Goal: Task Accomplishment & Management: Manage account settings

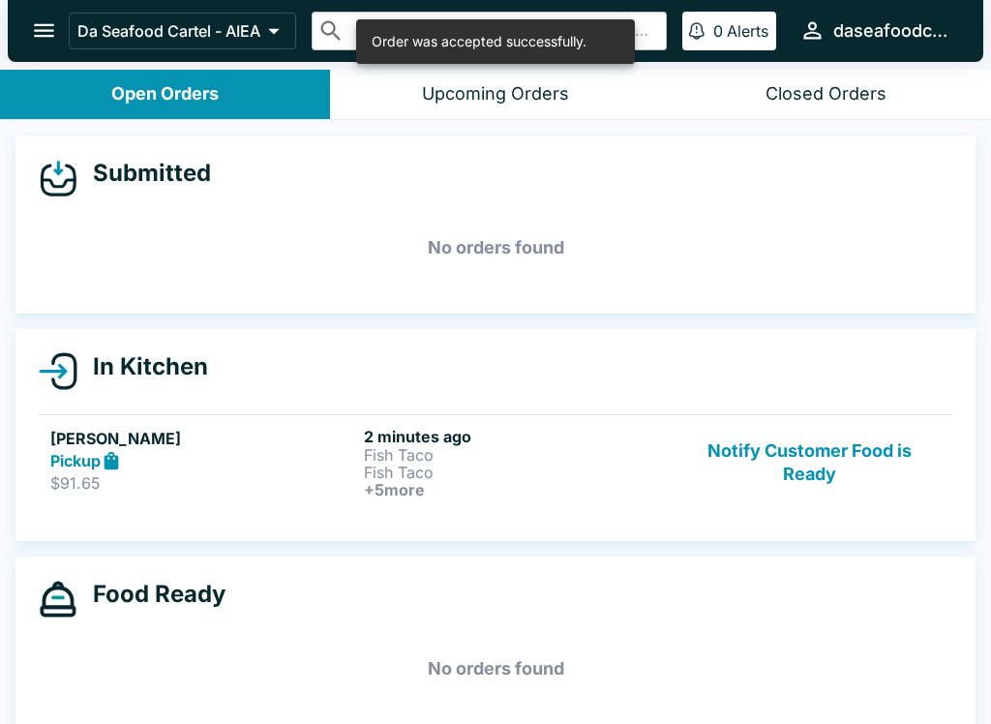
click at [292, 462] on div "Pickup" at bounding box center [203, 461] width 306 height 22
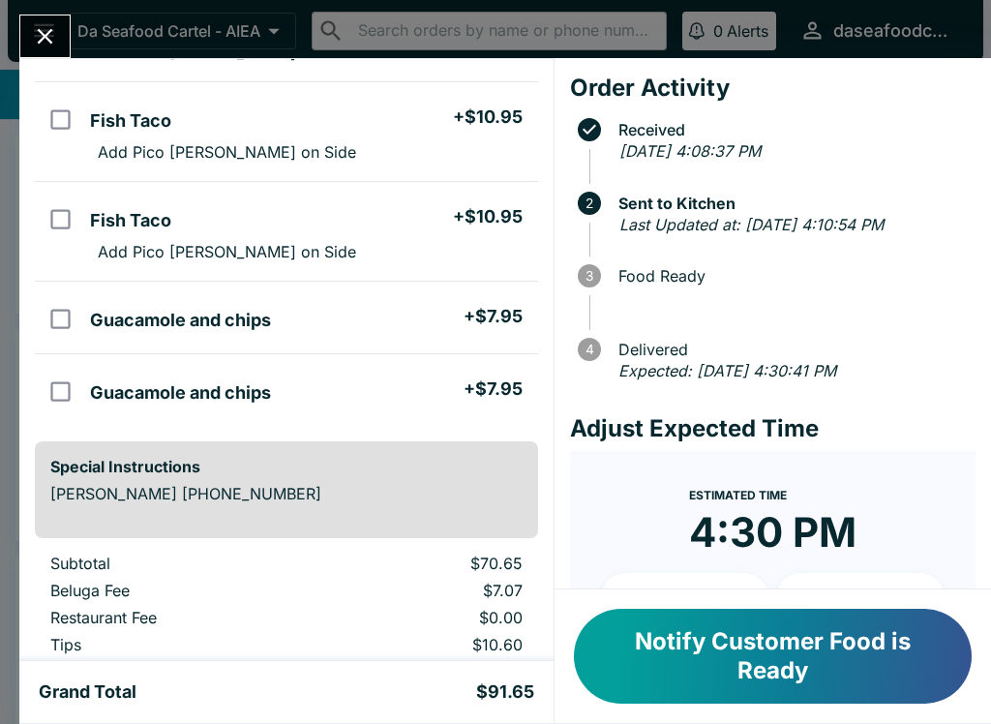
scroll to position [447, 0]
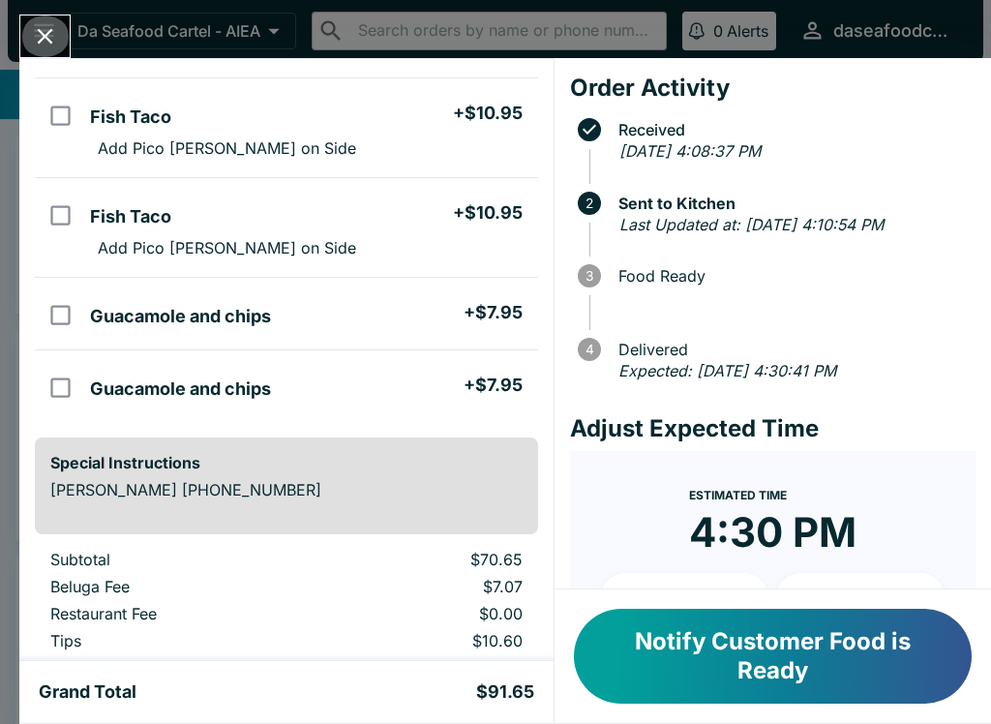
click at [45, 24] on icon "Close" at bounding box center [45, 36] width 26 height 26
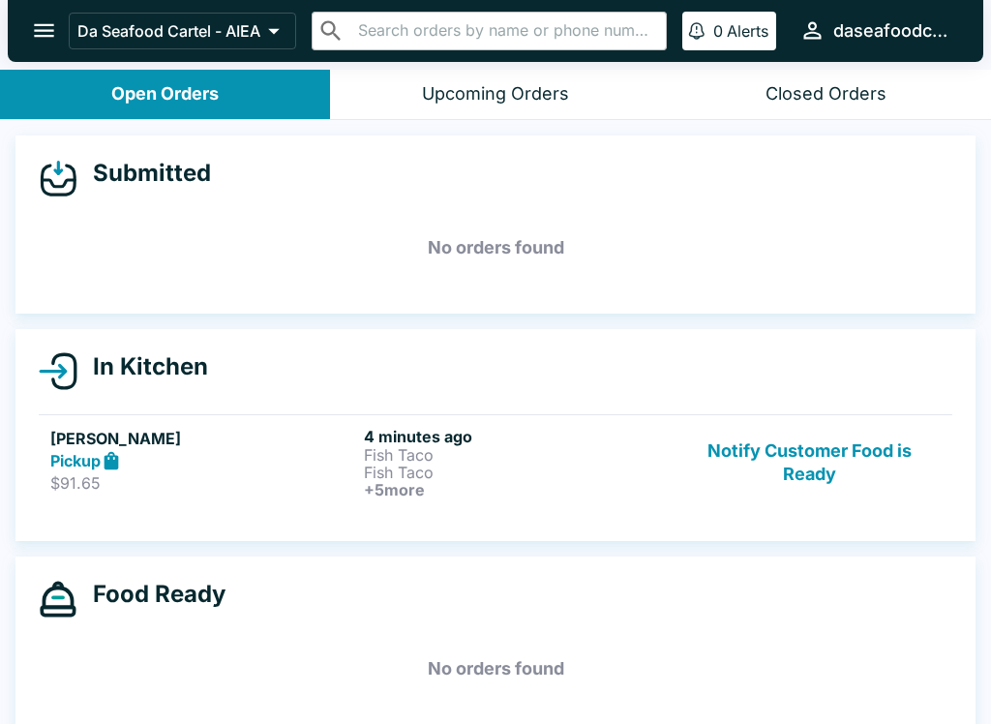
click at [785, 428] on button "Notify Customer Food is Ready" at bounding box center [810, 463] width 262 height 72
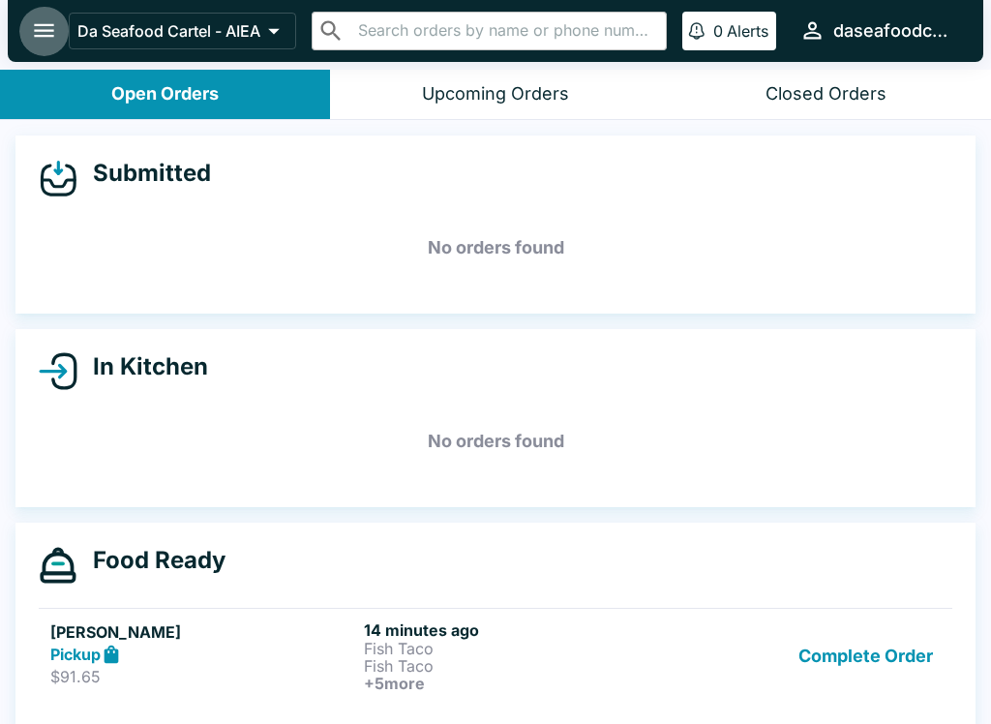
click at [33, 17] on icon "open drawer" at bounding box center [44, 30] width 26 height 26
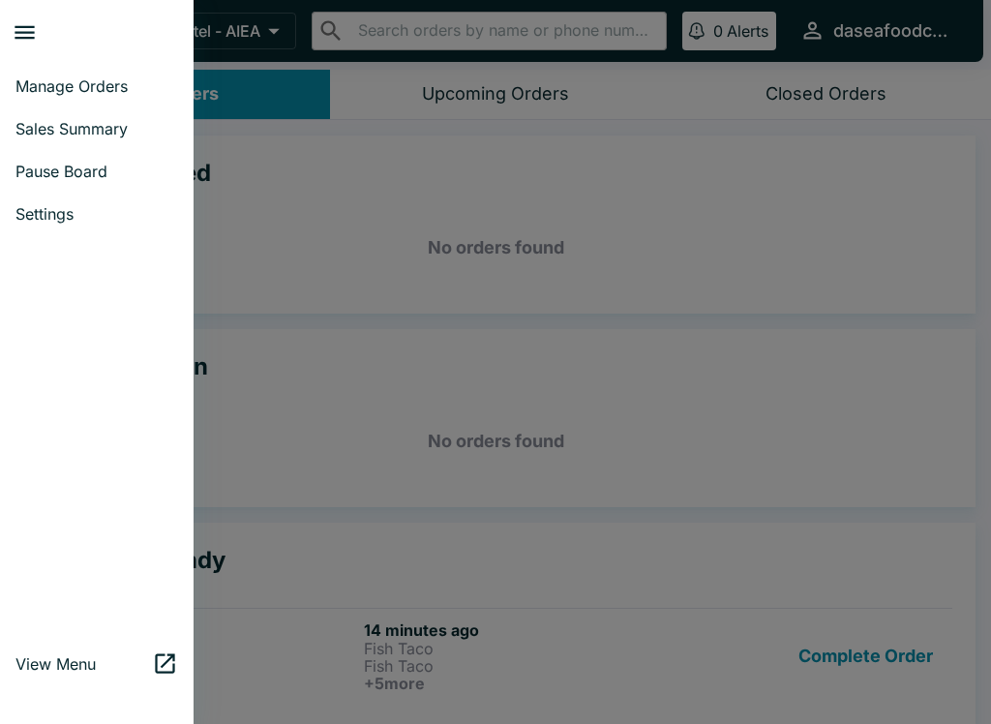
click at [59, 124] on span "Sales Summary" at bounding box center [96, 128] width 163 height 19
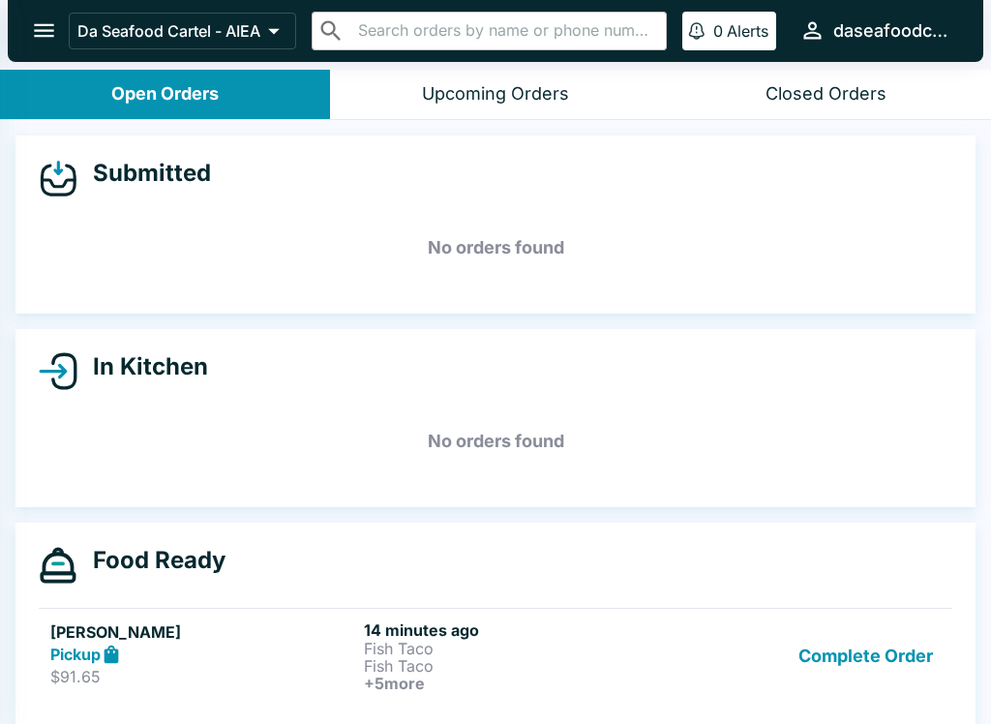
select select "03:00"
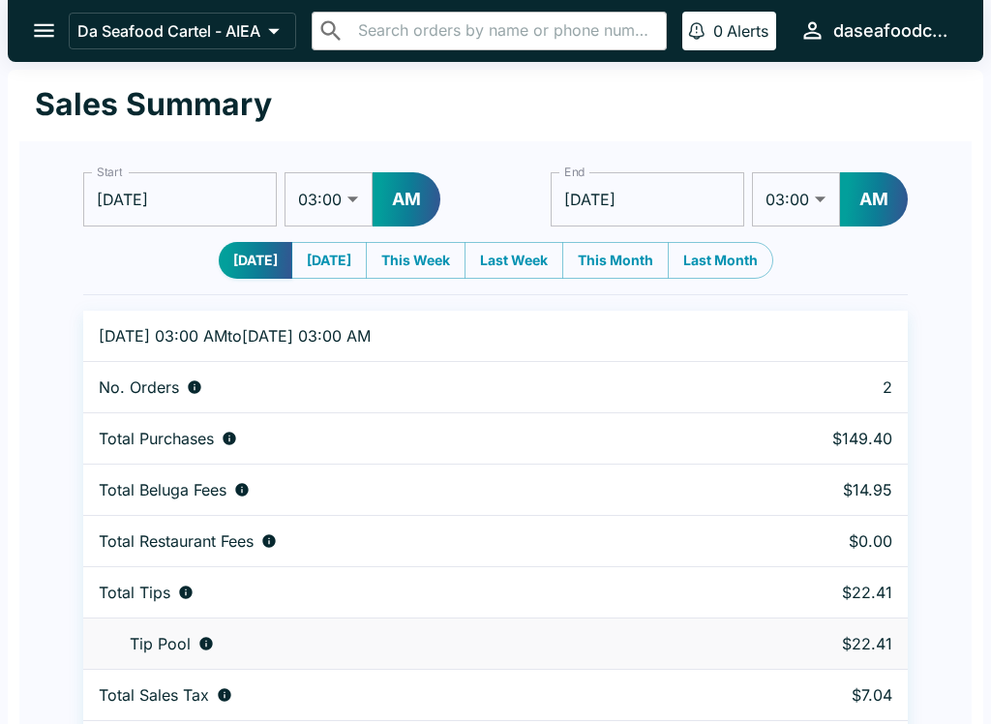
click at [31, 20] on icon "open drawer" at bounding box center [44, 30] width 26 height 26
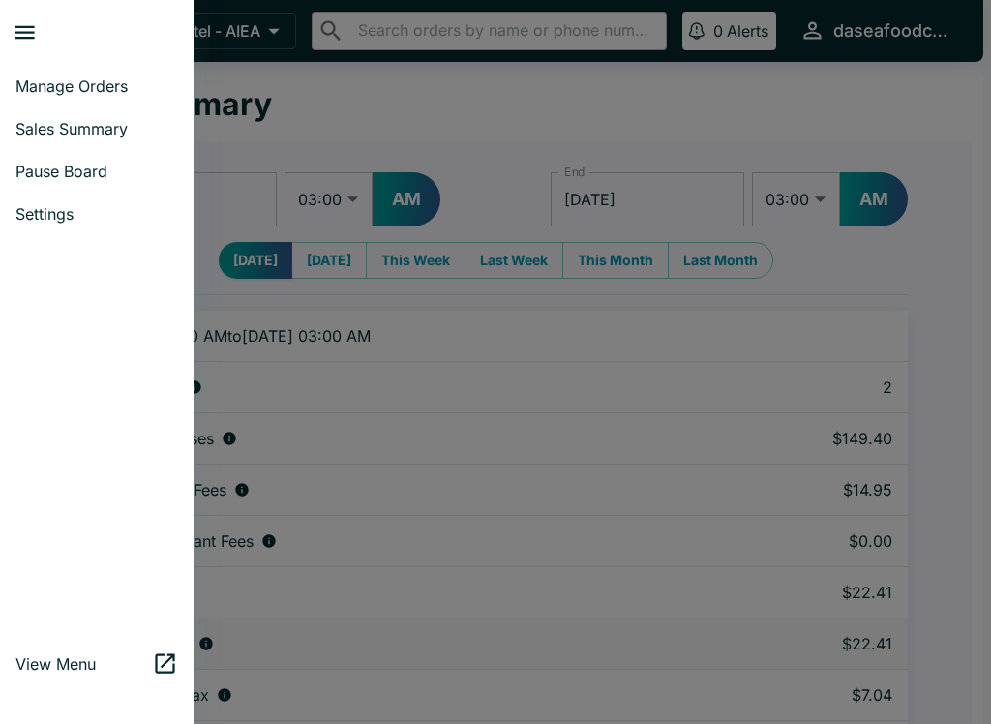
click at [96, 93] on span "Manage Orders" at bounding box center [96, 85] width 163 height 19
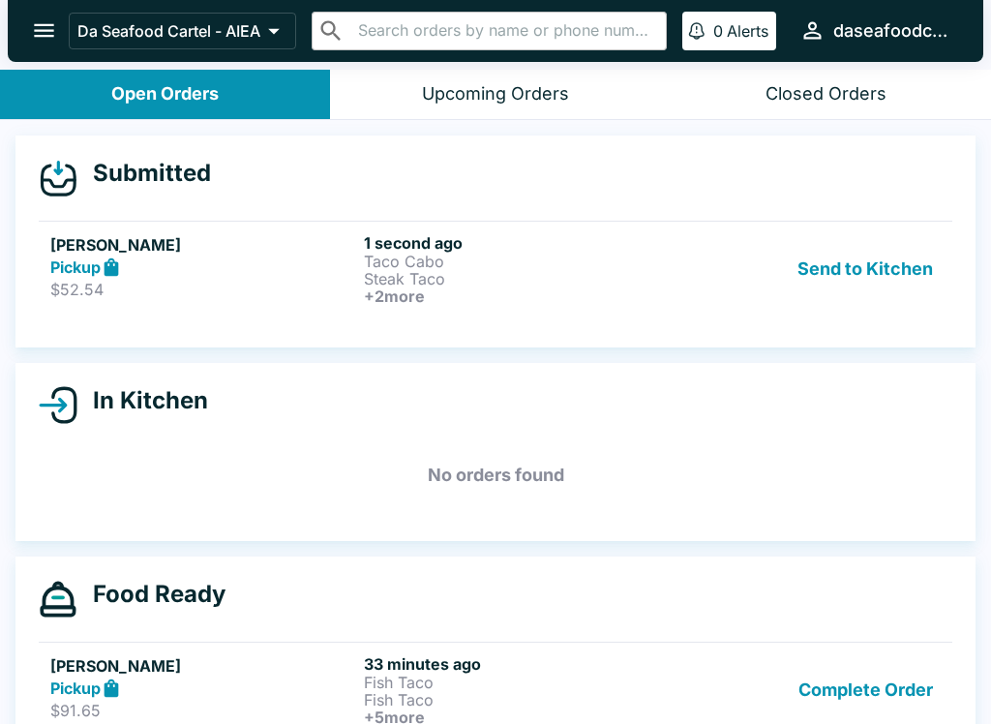
click at [886, 263] on button "Send to Kitchen" at bounding box center [865, 269] width 151 height 72
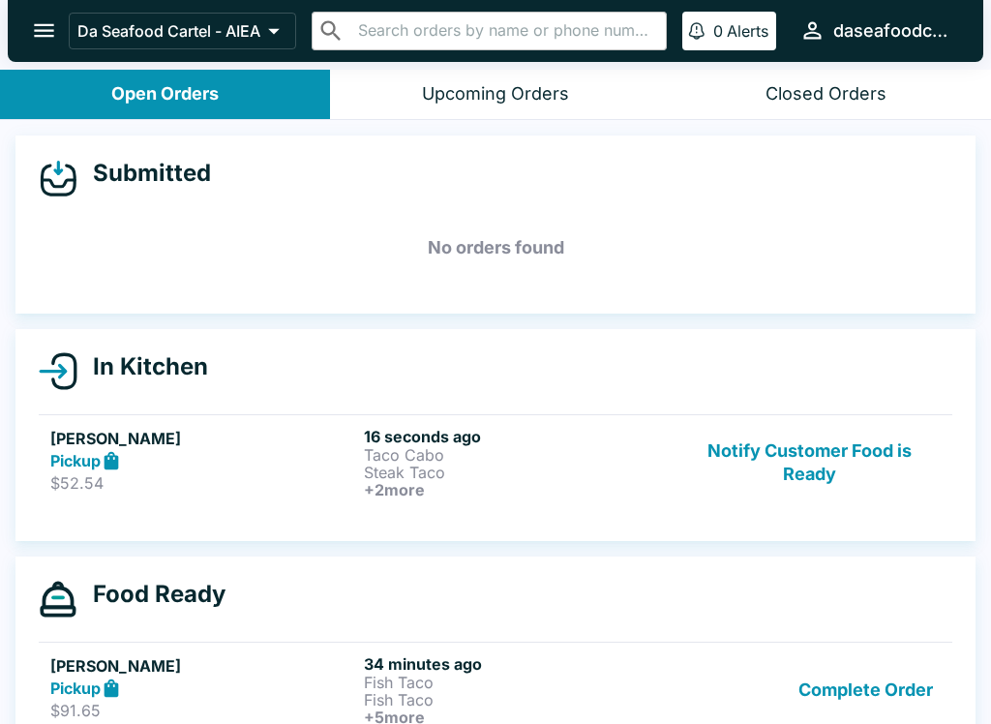
click at [88, 458] on strong "Pickup" at bounding box center [75, 460] width 50 height 19
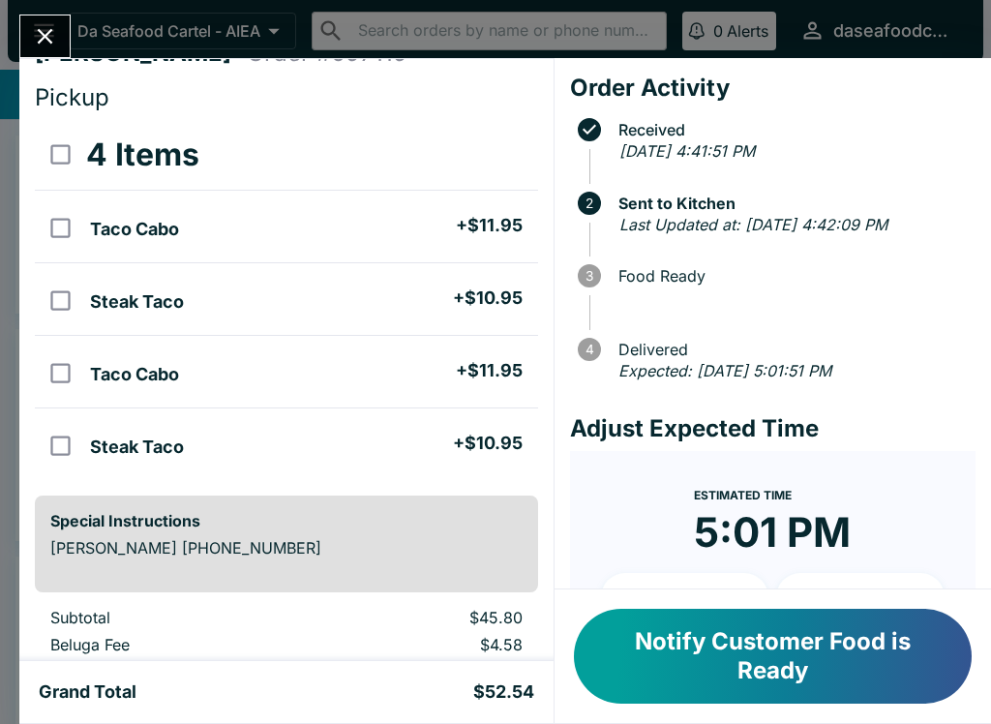
scroll to position [71, 0]
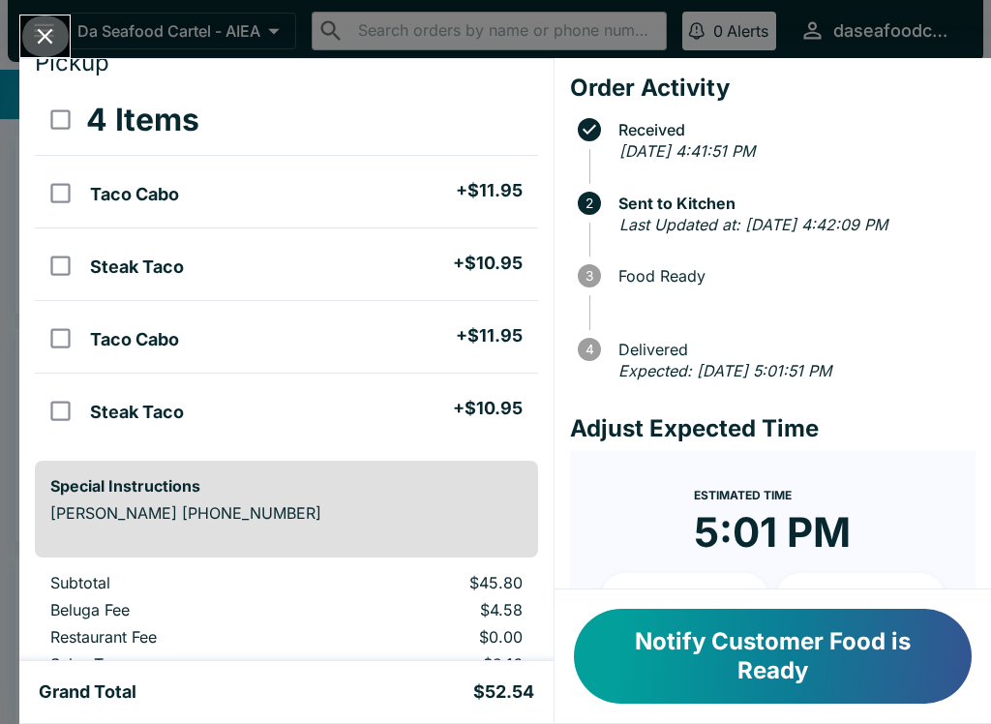
click at [60, 26] on button "Close" at bounding box center [44, 36] width 49 height 42
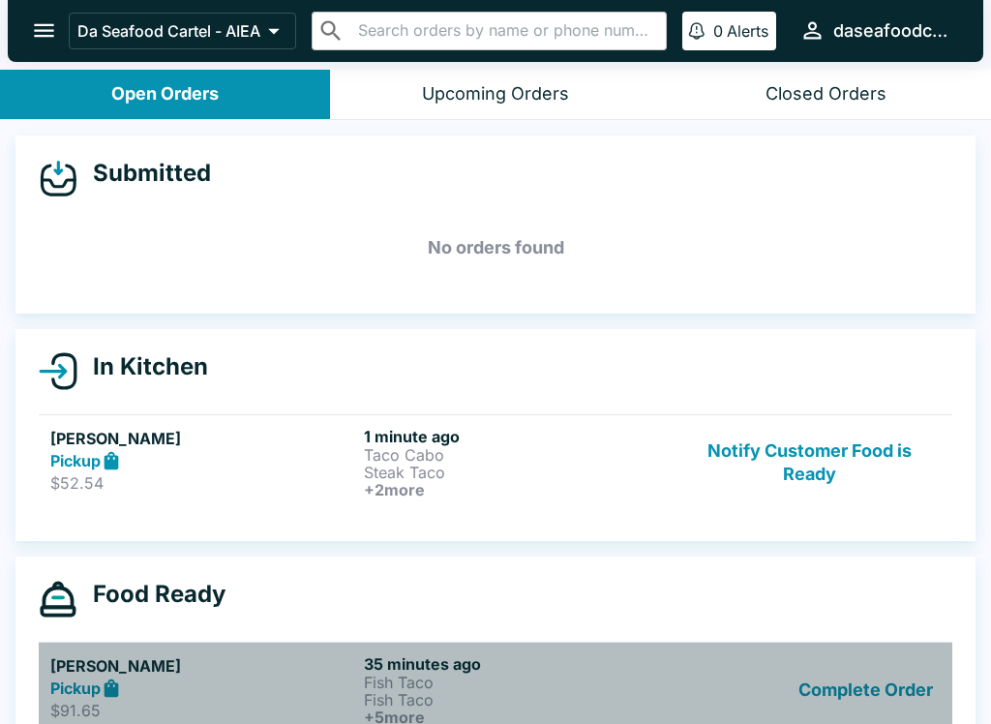
click at [935, 706] on button "Complete Order" at bounding box center [866, 691] width 150 height 72
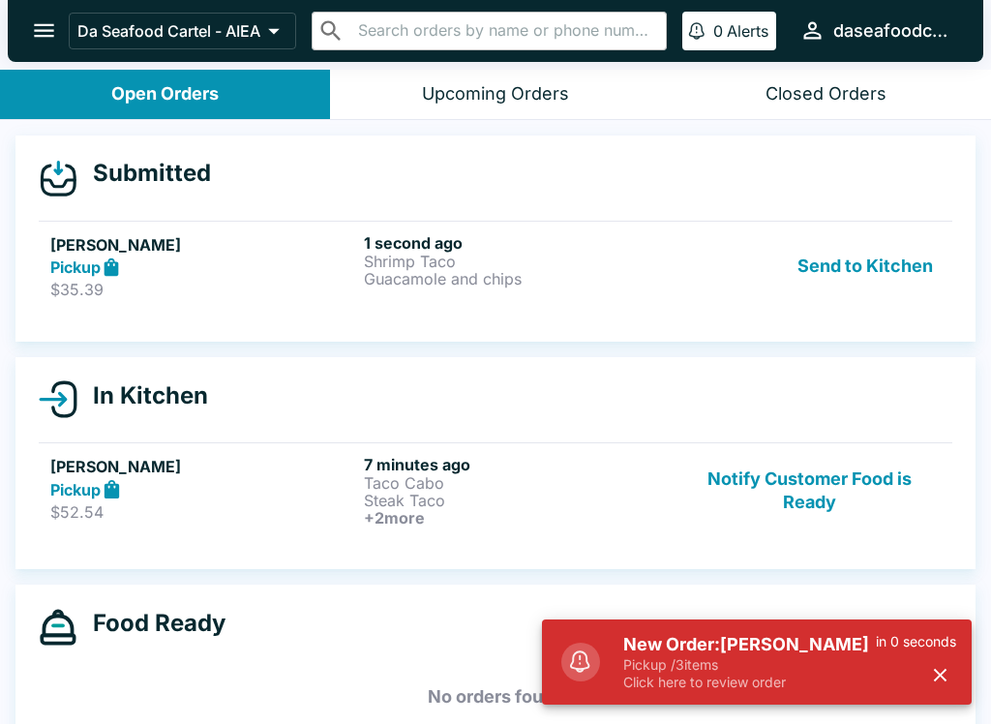
click at [884, 269] on button "Send to Kitchen" at bounding box center [865, 266] width 151 height 67
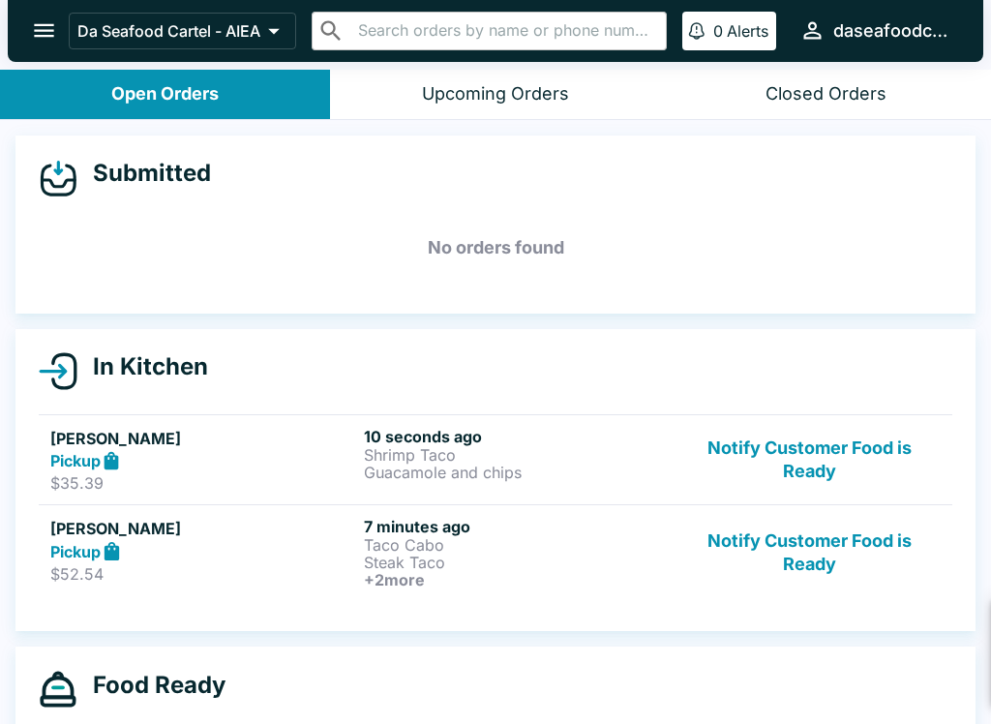
click at [233, 462] on div "Pickup" at bounding box center [203, 461] width 306 height 22
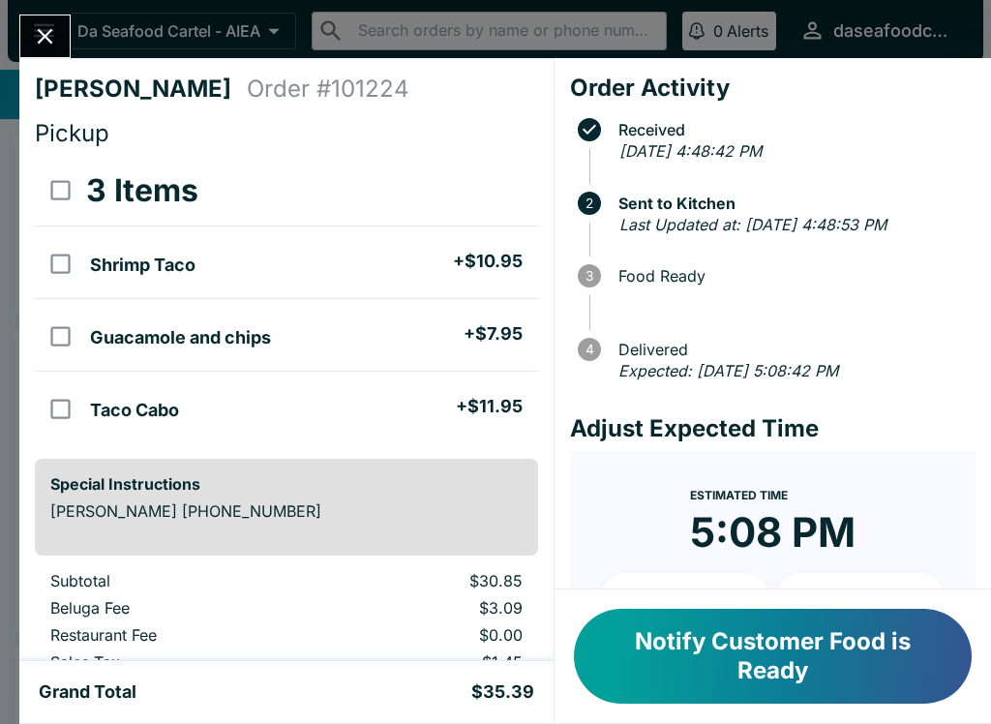
click at [48, 23] on icon "Close" at bounding box center [45, 36] width 26 height 26
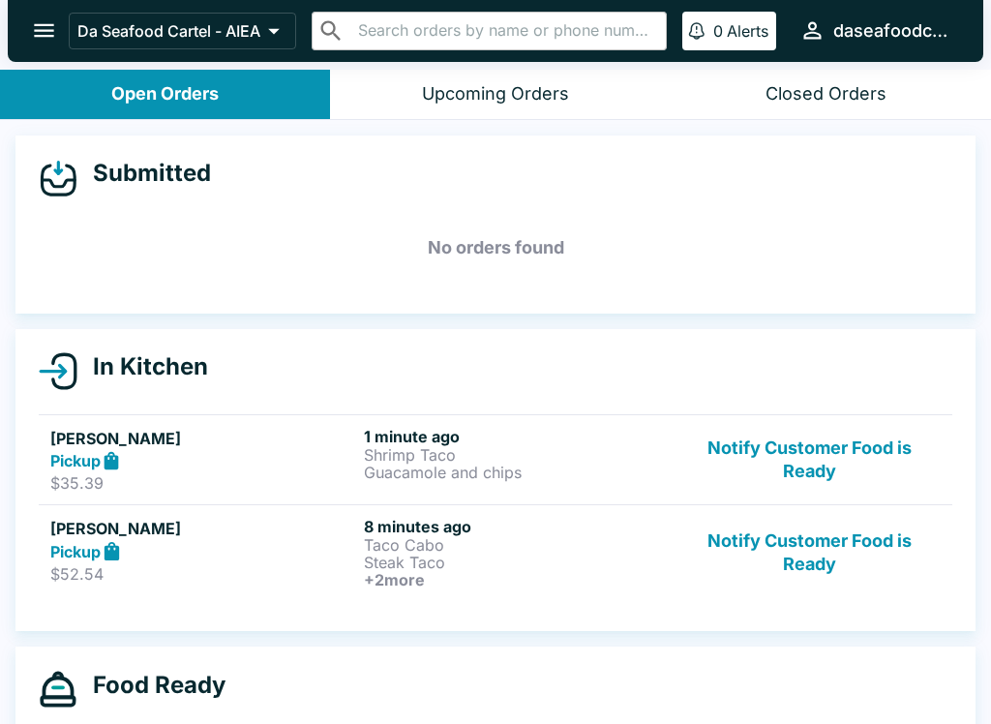
click at [802, 558] on button "Notify Customer Food is Ready" at bounding box center [810, 553] width 262 height 72
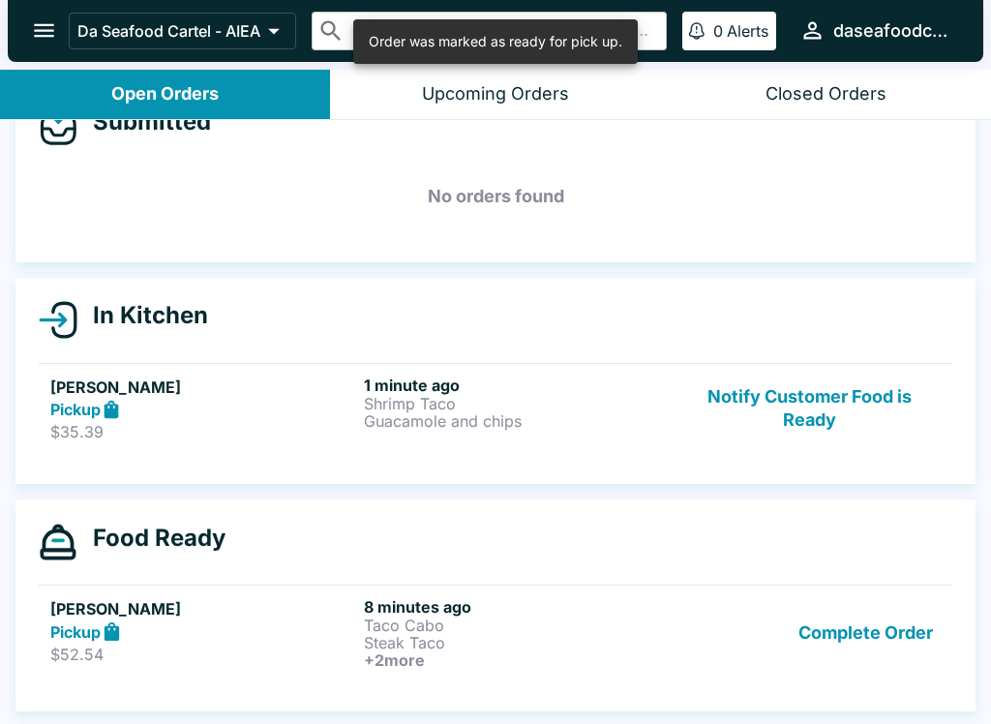
scroll to position [51, 0]
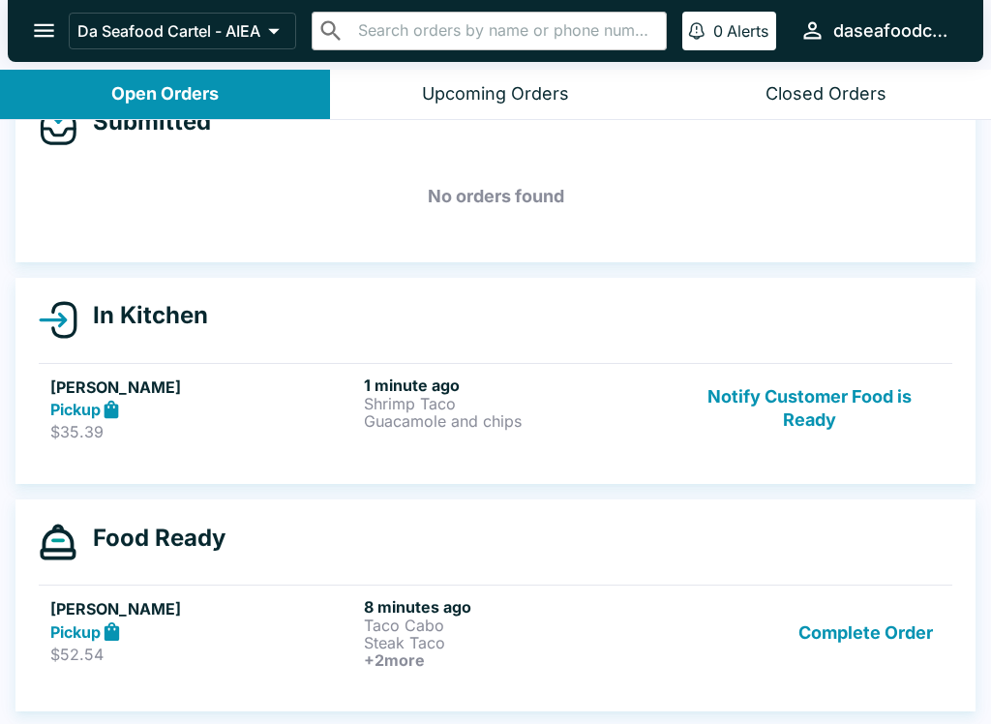
click at [808, 402] on button "Notify Customer Food is Ready" at bounding box center [810, 409] width 262 height 67
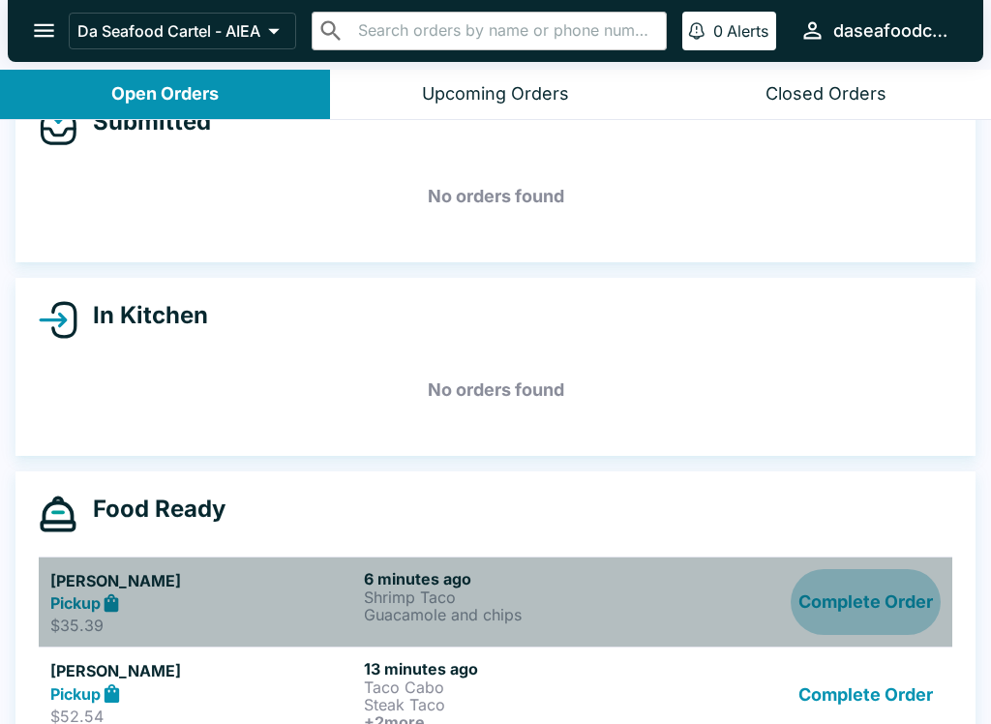
click at [889, 603] on button "Complete Order" at bounding box center [866, 602] width 150 height 67
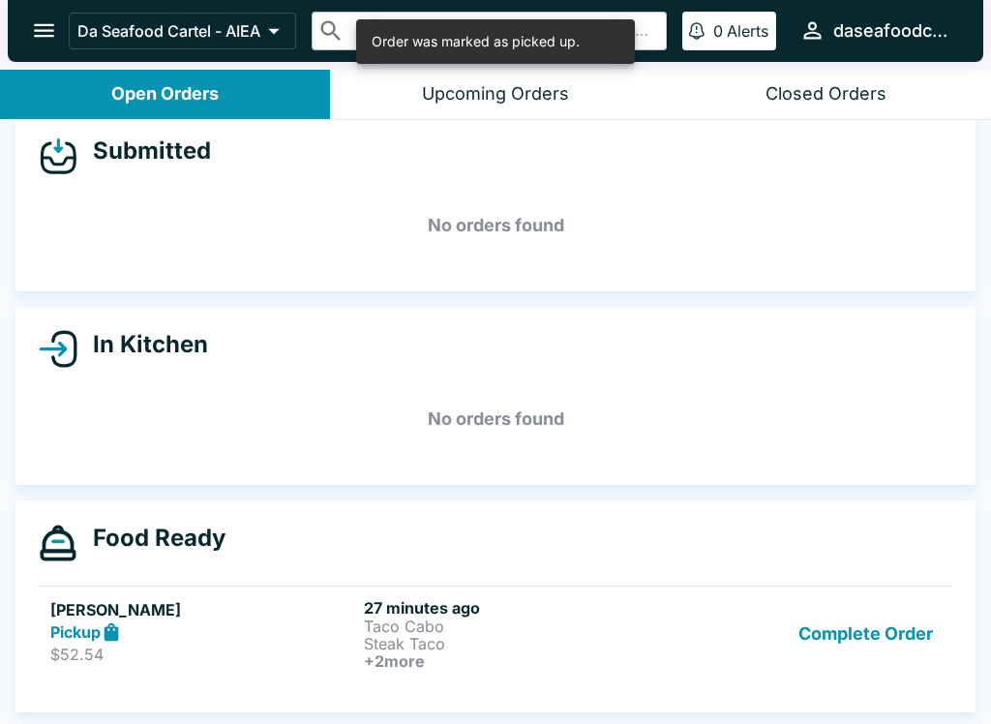
scroll to position [22, 0]
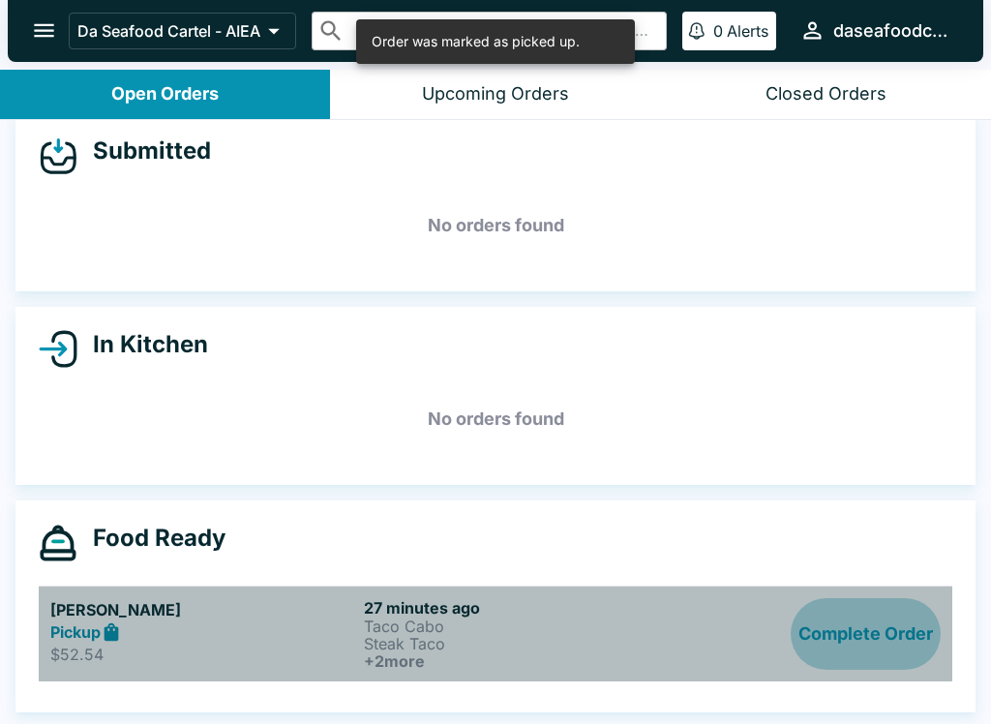
click at [886, 658] on button "Complete Order" at bounding box center [866, 634] width 150 height 72
